Goal: Communication & Community: Participate in discussion

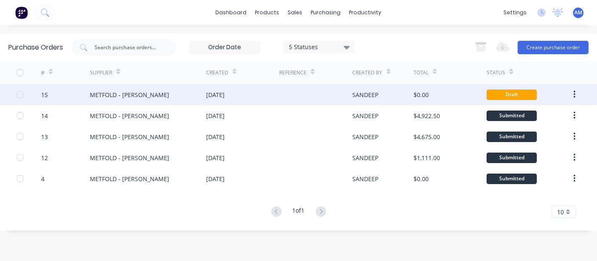
click at [212, 94] on div "[DATE]" at bounding box center [215, 94] width 18 height 9
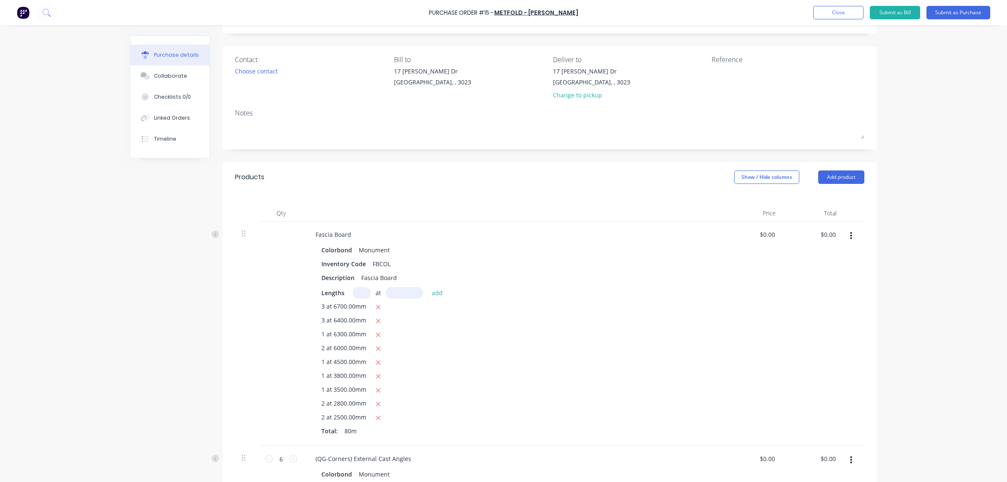
scroll to position [47, 0]
drag, startPoint x: 895, startPoint y: 1, endPoint x: 164, endPoint y: 339, distance: 805.6
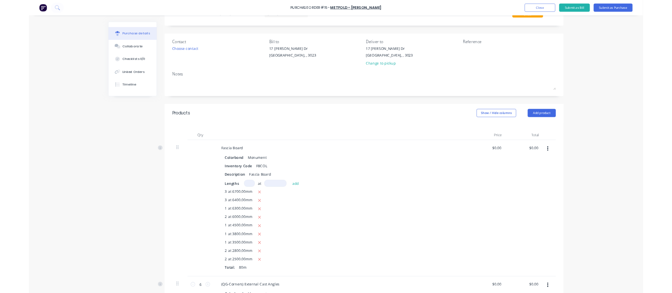
scroll to position [0, 0]
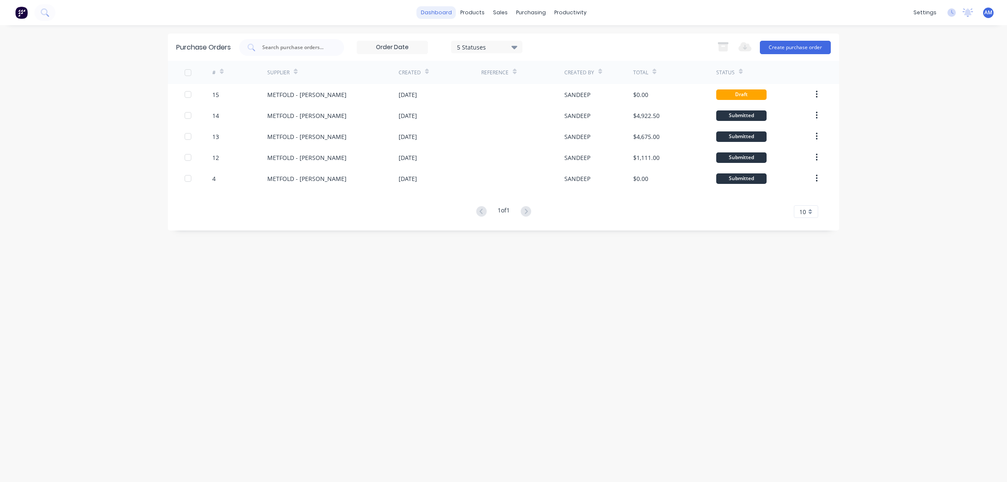
click at [445, 14] on link "dashboard" at bounding box center [436, 12] width 39 height 13
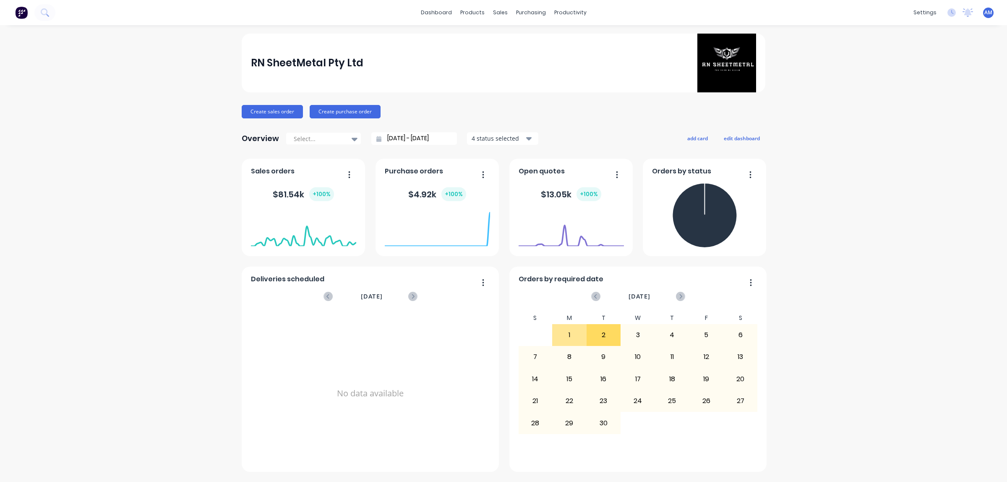
click at [597, 260] on div "RN SheetMetal Pty Ltd Create sales order Create purchase order Overview Select.…" at bounding box center [503, 254] width 1007 height 440
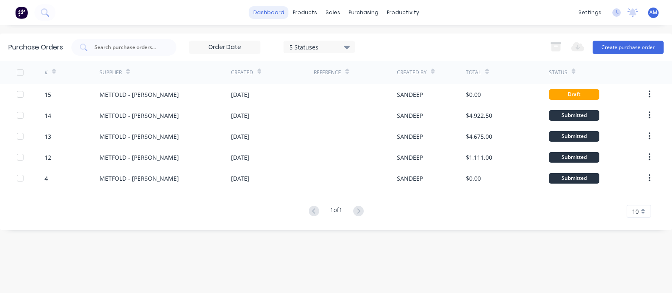
click at [276, 12] on link "dashboard" at bounding box center [268, 12] width 39 height 13
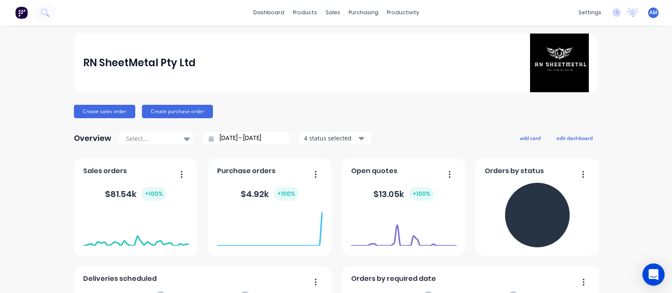
click at [662, 276] on div "Open Intercom Messenger" at bounding box center [653, 275] width 22 height 22
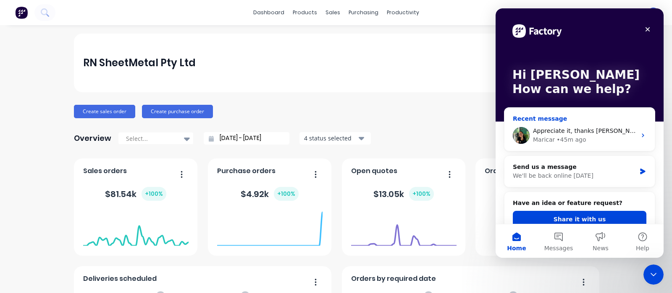
click at [630, 137] on div "Maricar • 45m ago" at bounding box center [584, 140] width 103 height 9
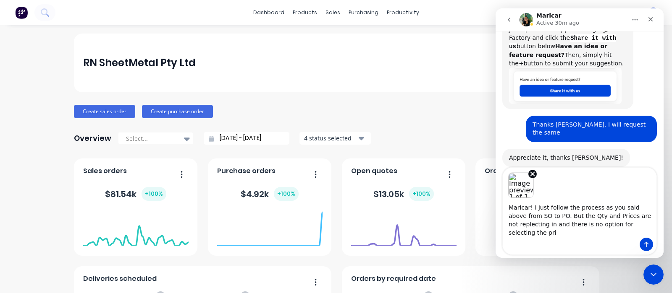
scroll to position [451, 0]
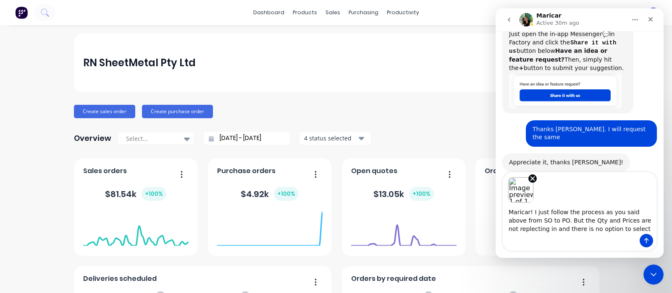
type textarea "Maricar! I just follow the process as you said above from SO to PO. But the Qty…"
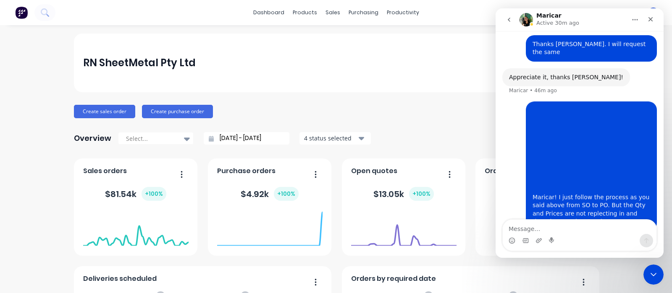
scroll to position [540, 0]
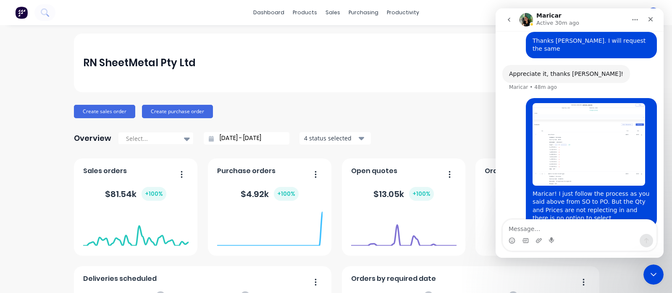
click at [59, 41] on div "RN SheetMetal Pty Ltd Create sales order Create purchase order Overview Select.…" at bounding box center [336, 253] width 672 height 438
click at [648, 278] on icon "Close Intercom Messenger" at bounding box center [652, 274] width 10 height 10
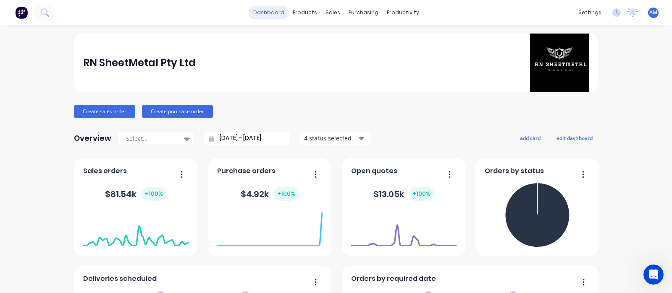
click at [283, 6] on link "dashboard" at bounding box center [268, 12] width 39 height 13
click at [278, 16] on link "dashboard" at bounding box center [268, 12] width 39 height 13
